Goal: Find specific page/section: Find specific page/section

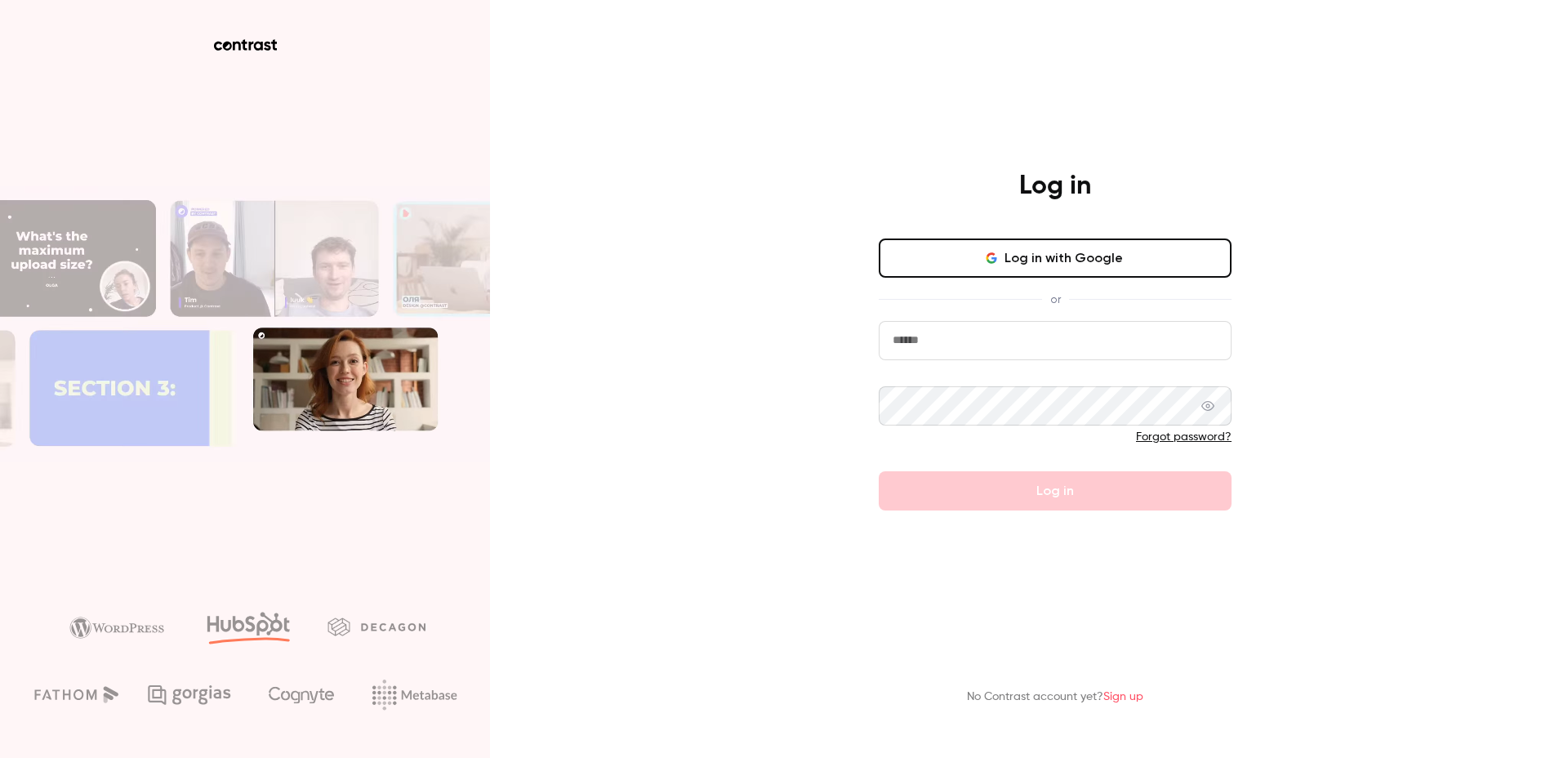
type input "**********"
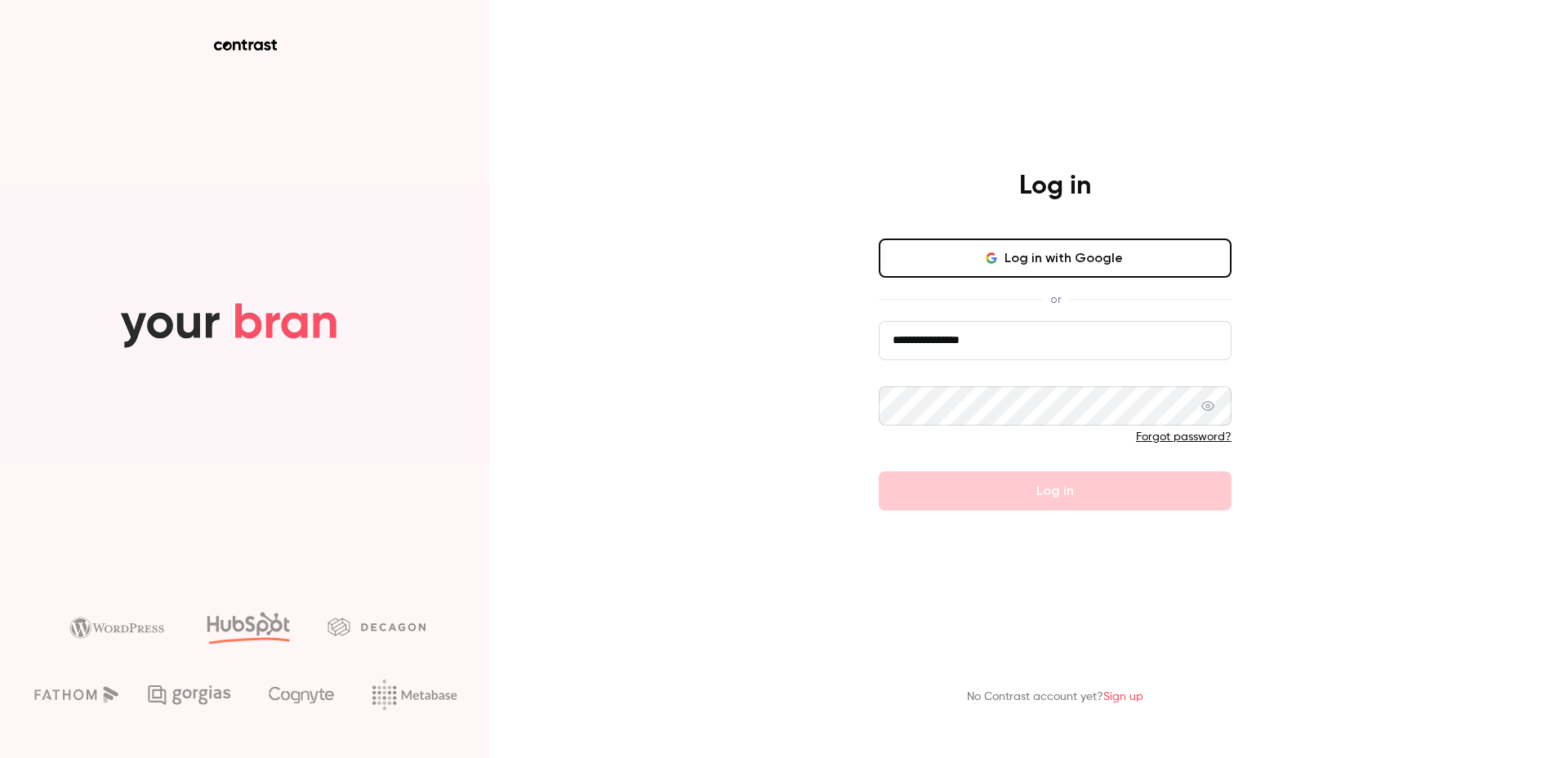
click at [1034, 466] on form "**********" at bounding box center [1054, 415] width 353 height 189
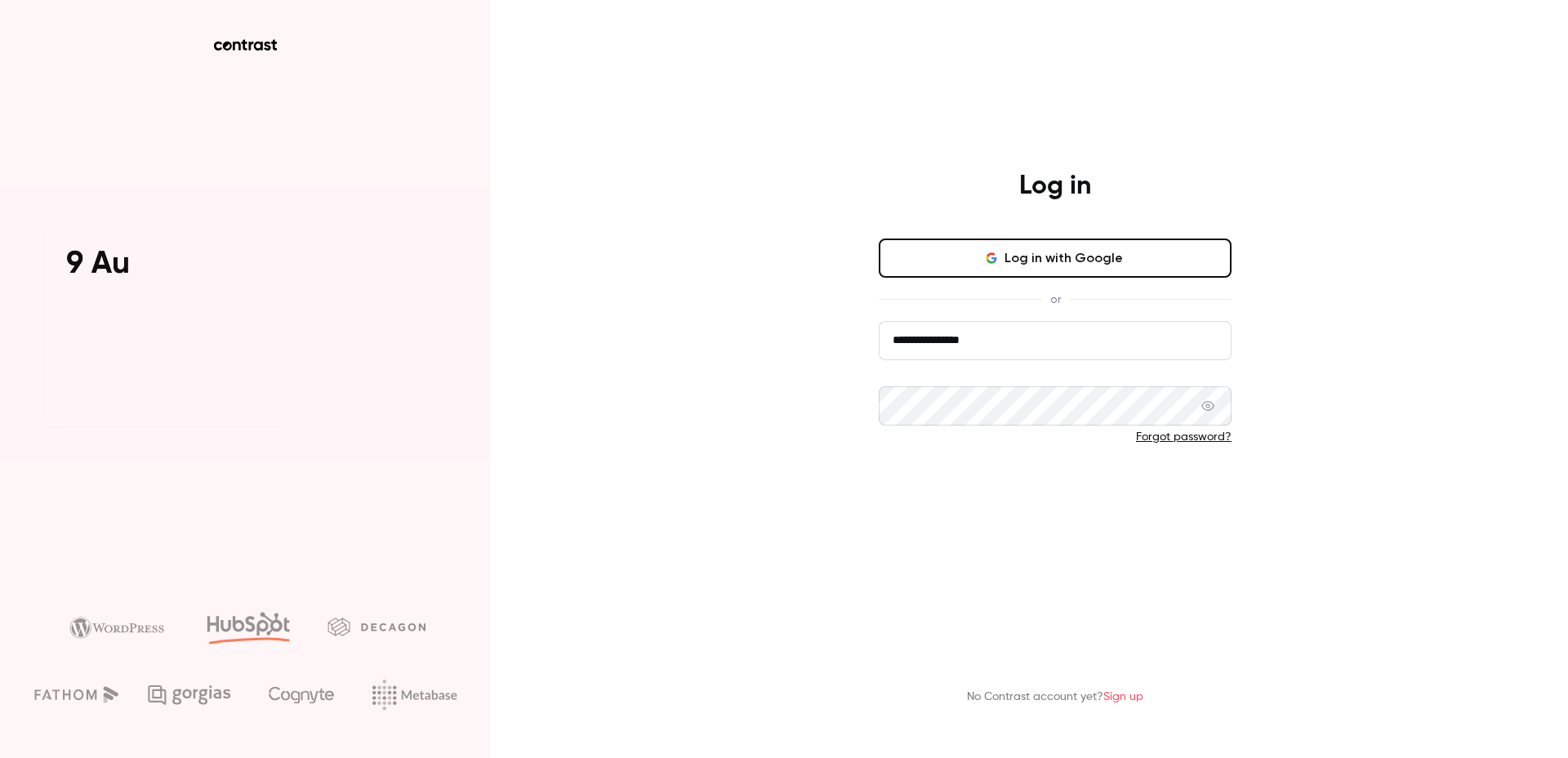
click at [1036, 494] on button "Log in" at bounding box center [1054, 490] width 353 height 39
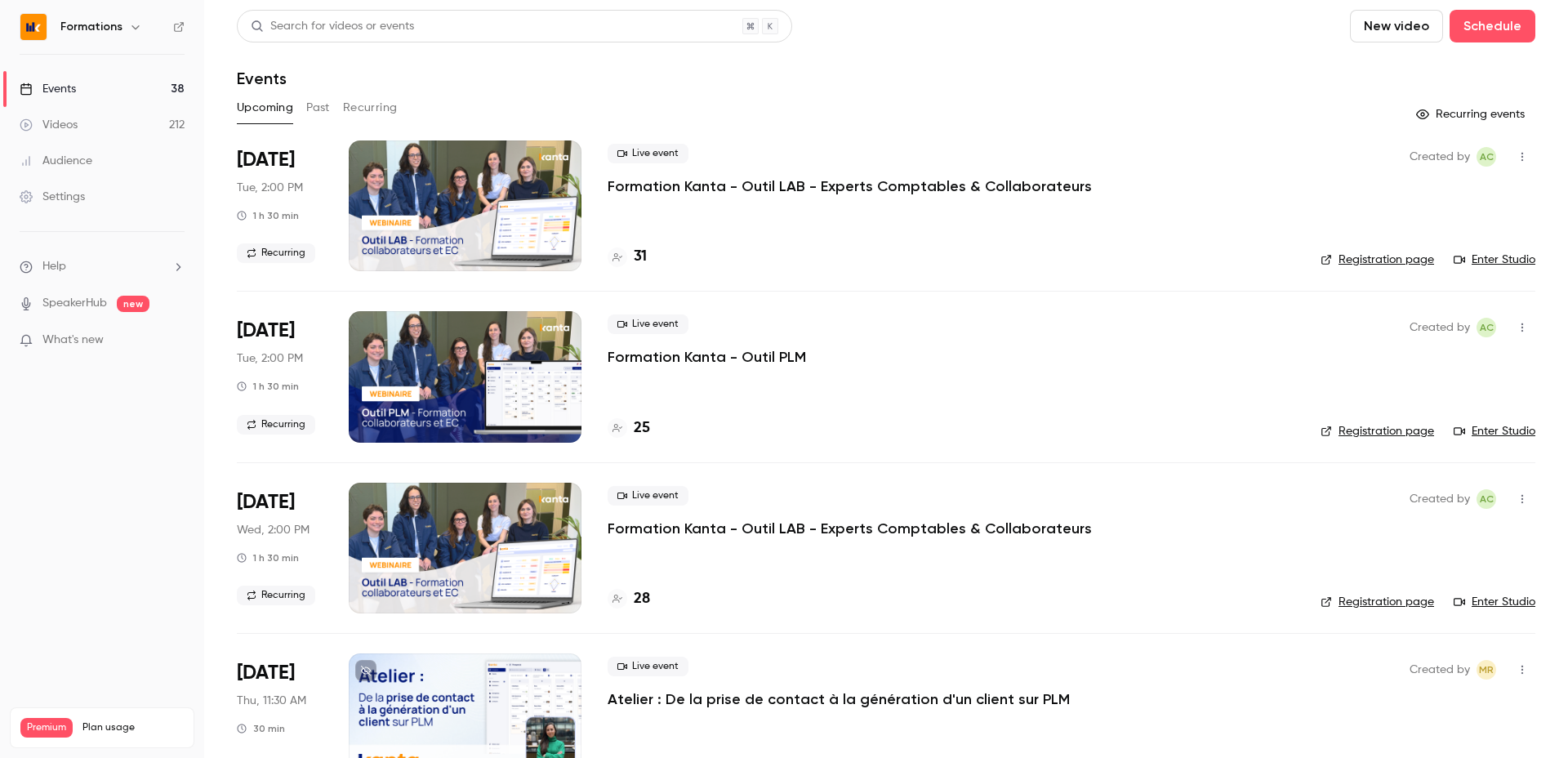
click at [864, 99] on div "Upcoming Past Recurring" at bounding box center [885, 107] width 1298 height 26
